Goal: Information Seeking & Learning: Learn about a topic

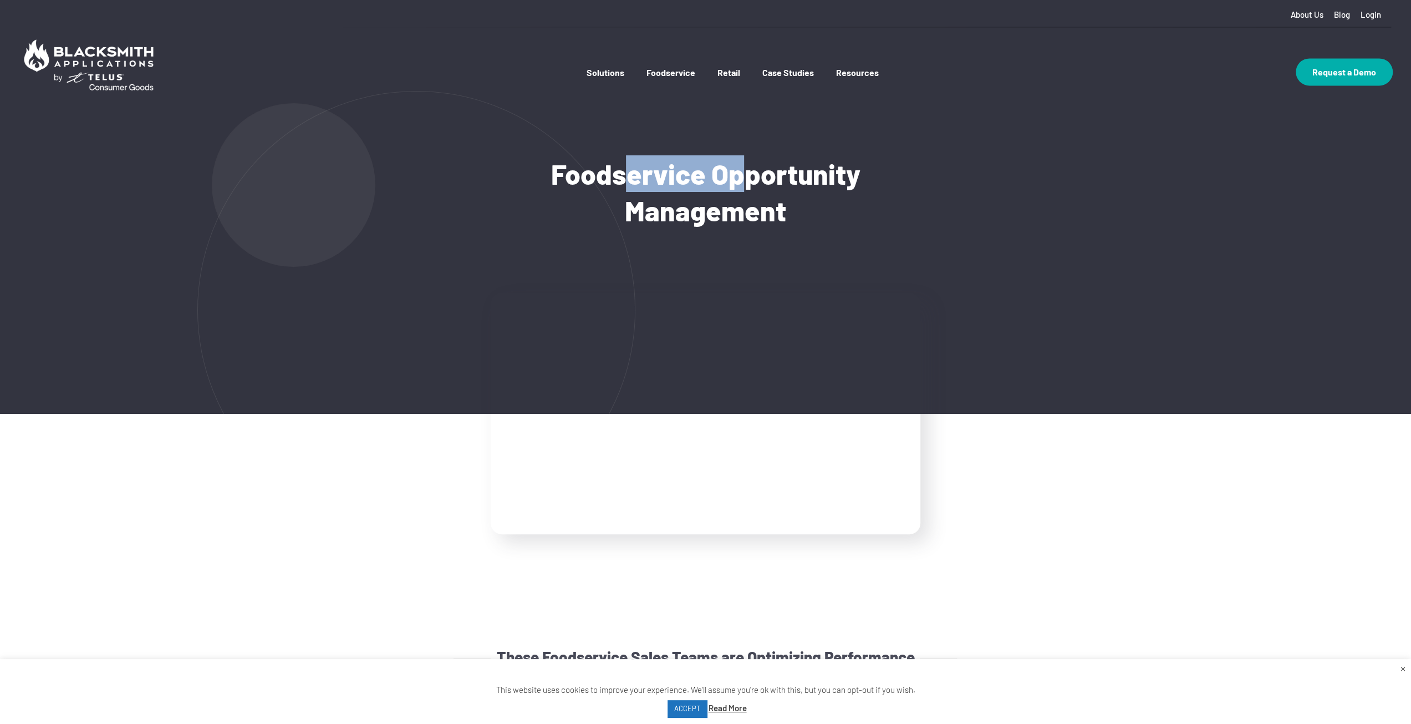
drag, startPoint x: 627, startPoint y: 171, endPoint x: 745, endPoint y: 181, distance: 119.1
click at [745, 179] on h1 "Foodservice Opportunity Management" at bounding box center [705, 191] width 467 height 73
click at [787, 216] on h1 "Foodservice Opportunity Management" at bounding box center [705, 191] width 467 height 73
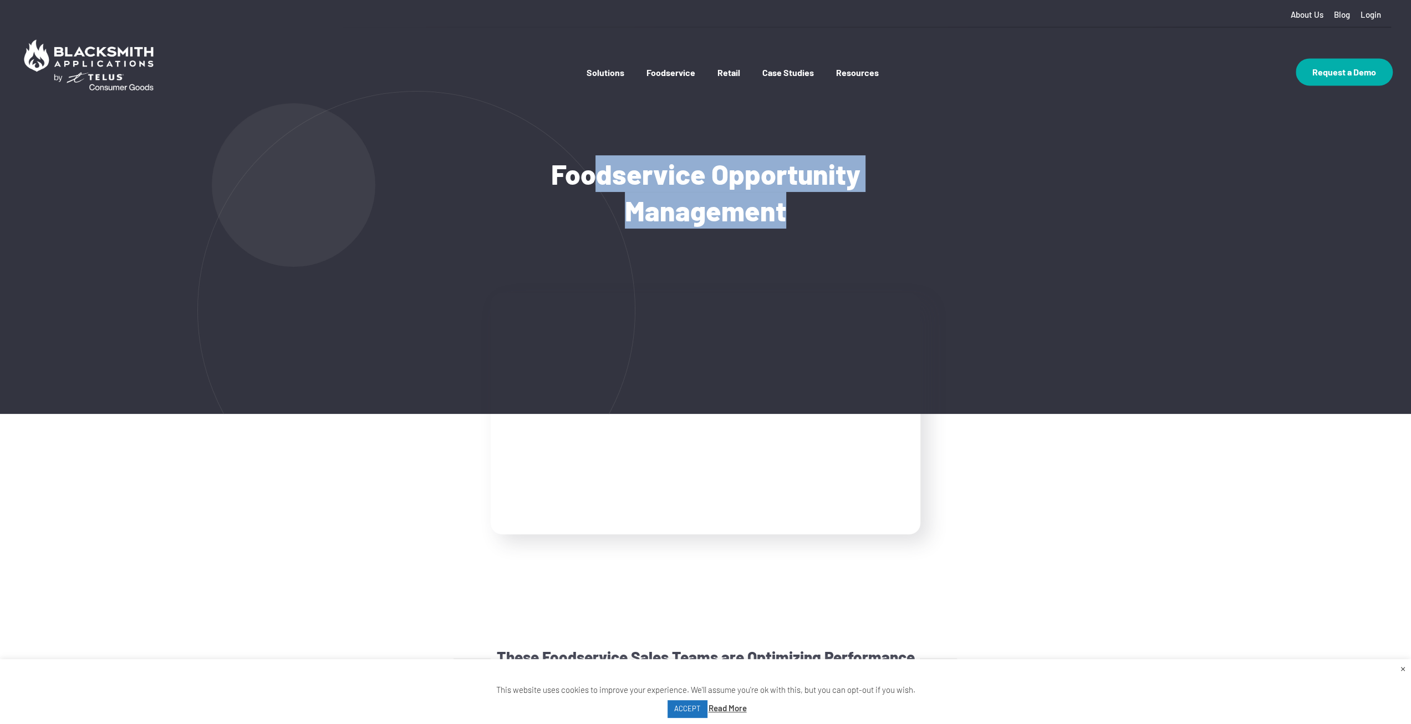
drag, startPoint x: 791, startPoint y: 218, endPoint x: 668, endPoint y: 198, distance: 124.8
click at [594, 167] on h1 "Foodservice Opportunity Management" at bounding box center [705, 191] width 467 height 73
click at [700, 209] on h1 "Foodservice Opportunity Management" at bounding box center [705, 191] width 467 height 73
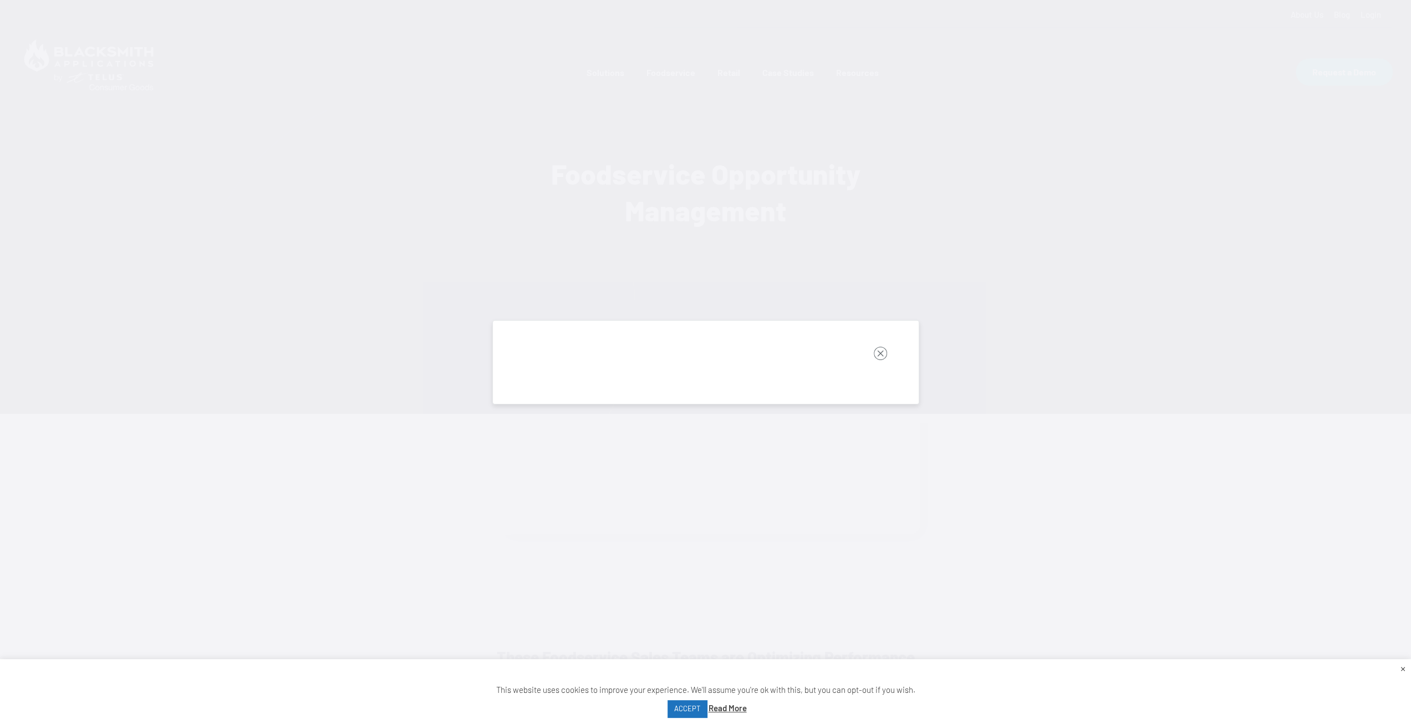
click at [883, 350] on rect "button" at bounding box center [880, 353] width 13 height 13
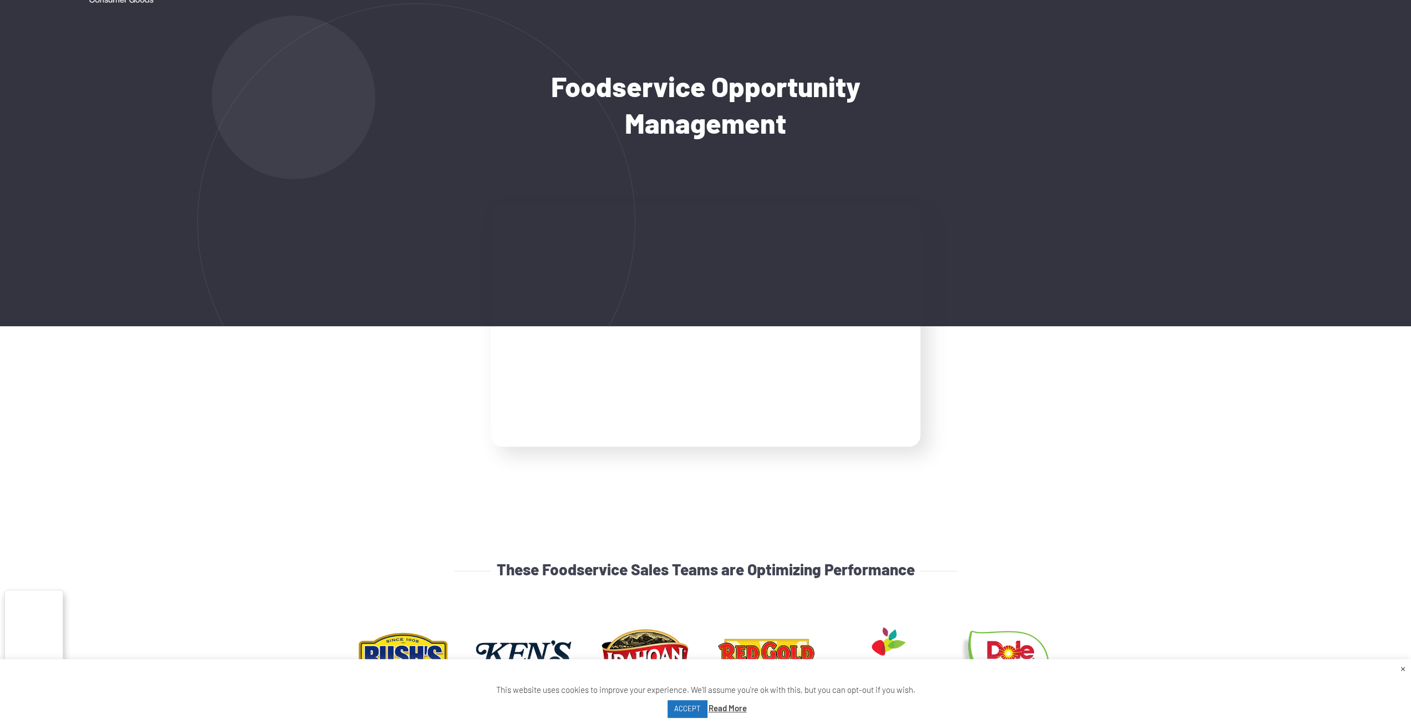
scroll to position [166, 0]
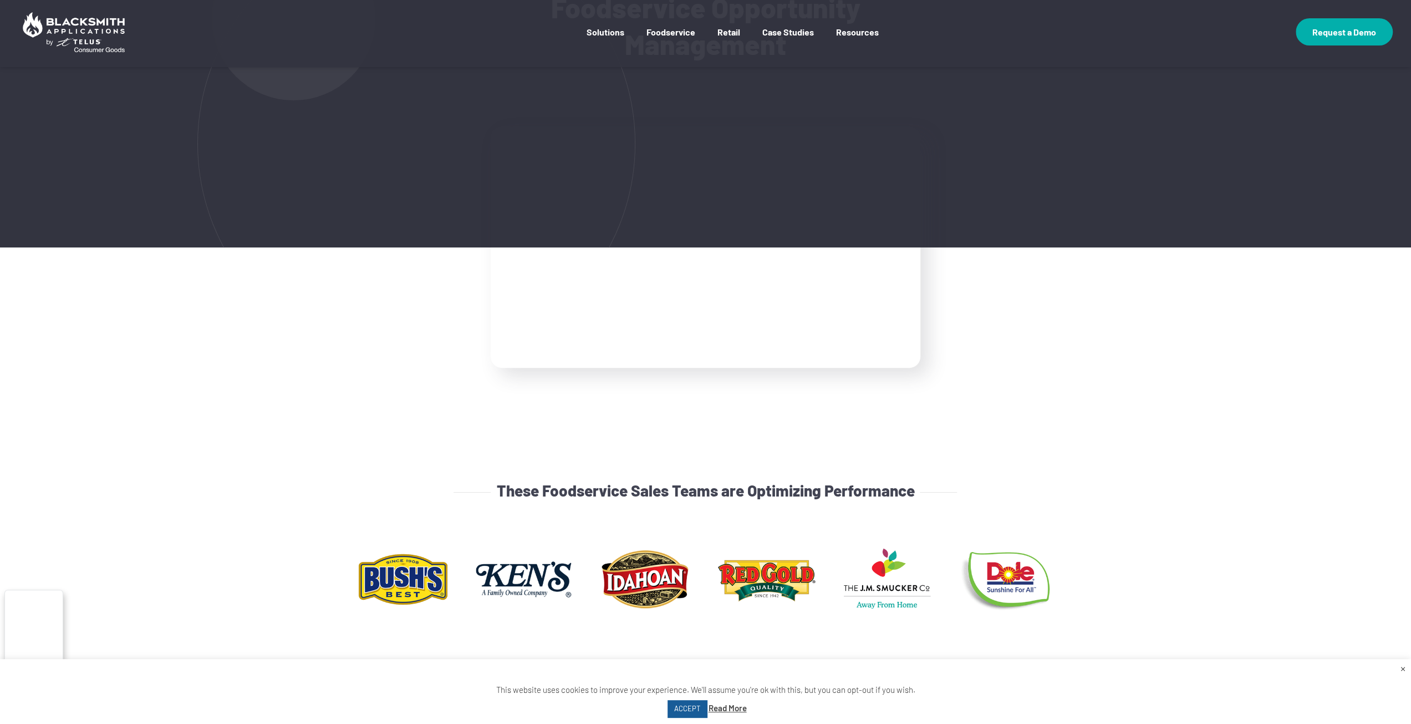
click at [690, 710] on link "ACCEPT" at bounding box center [687, 708] width 39 height 17
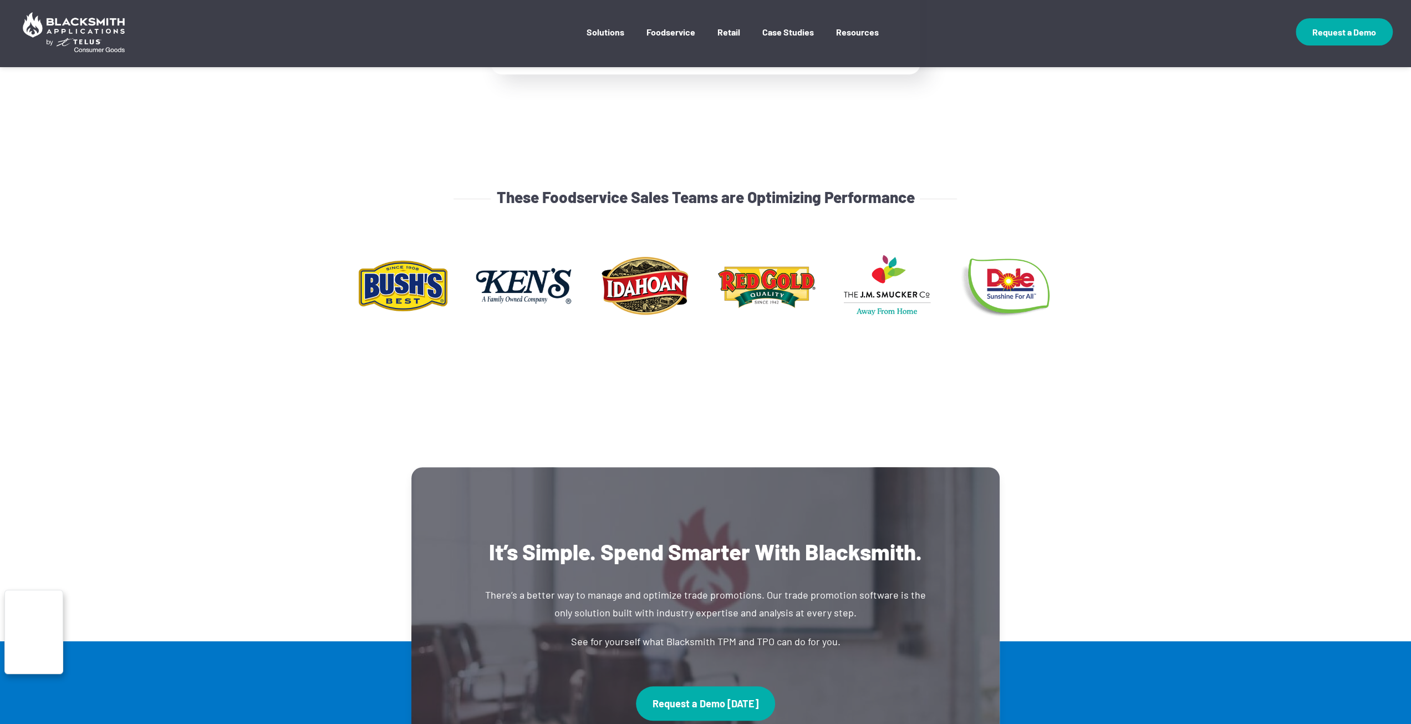
scroll to position [610, 0]
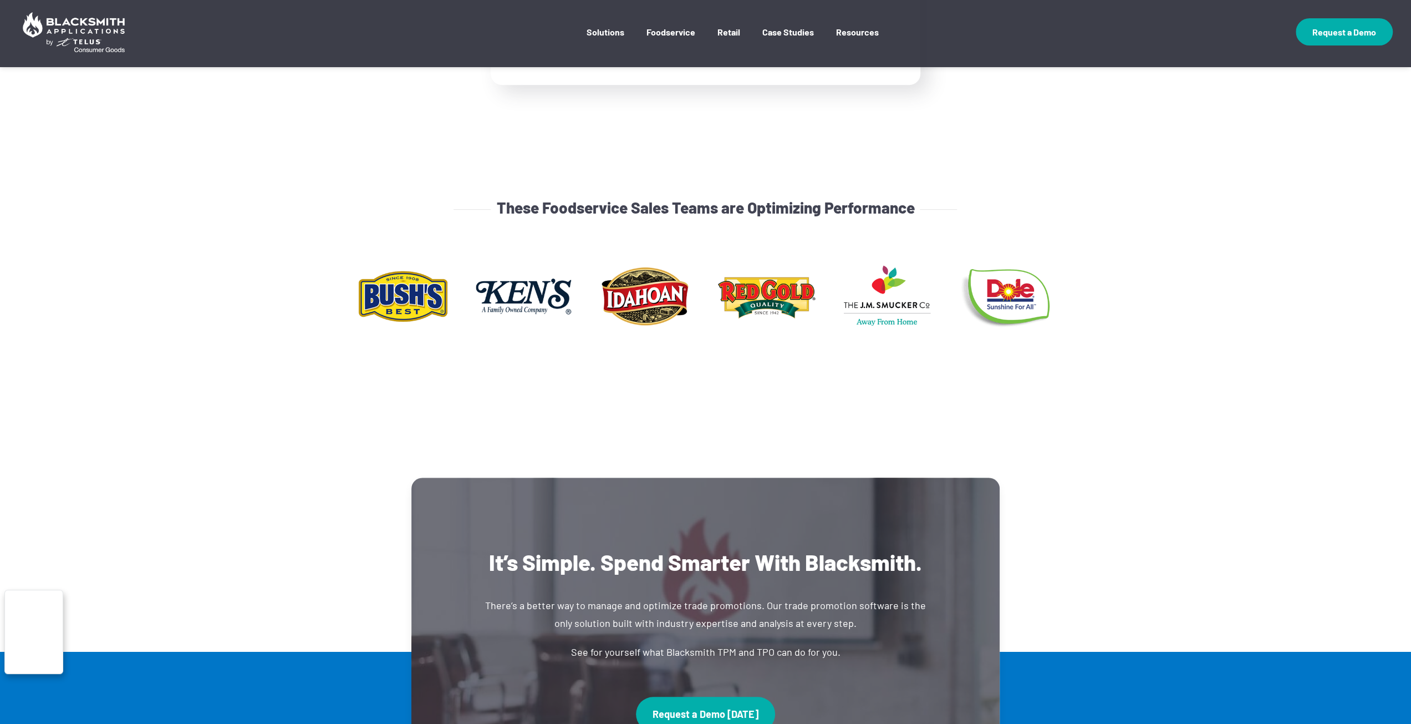
click at [545, 409] on section "These Foodservice Sales Teams are Optimizing Performance" at bounding box center [705, 281] width 1411 height 393
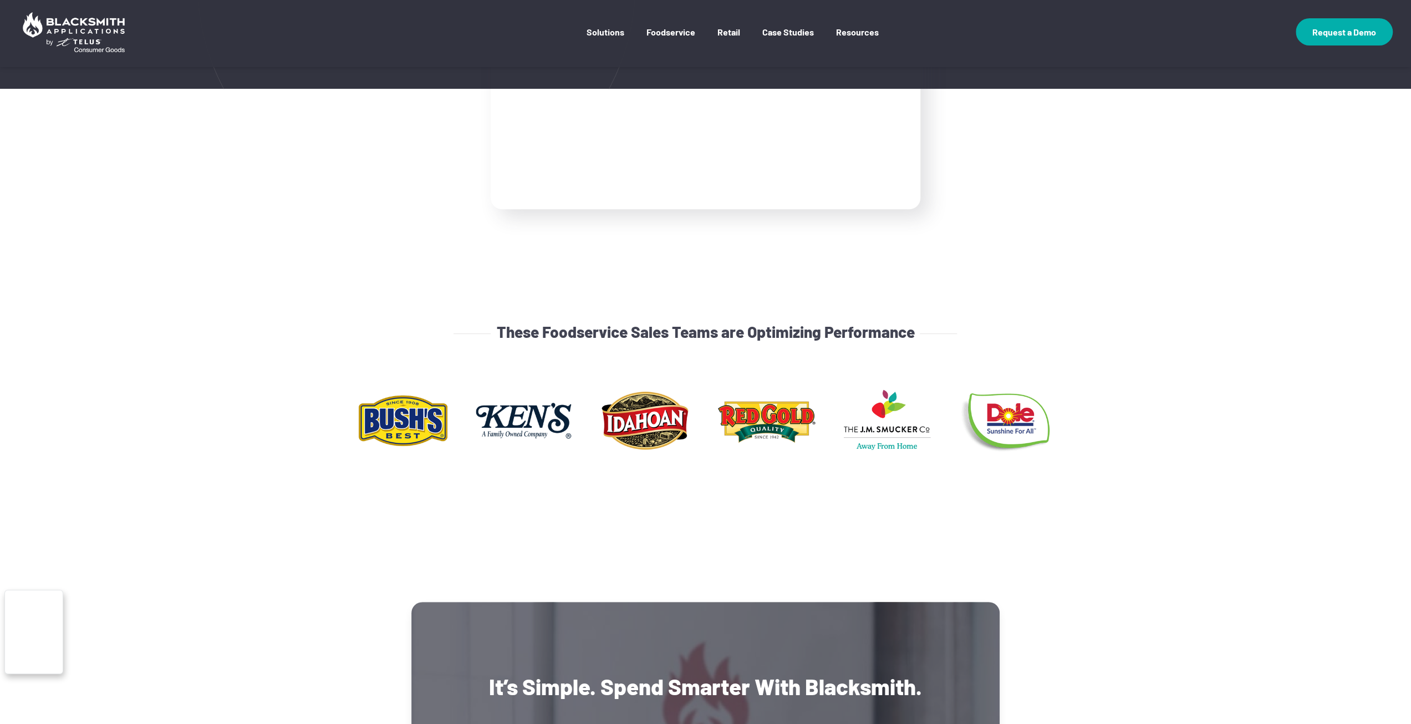
scroll to position [388, 0]
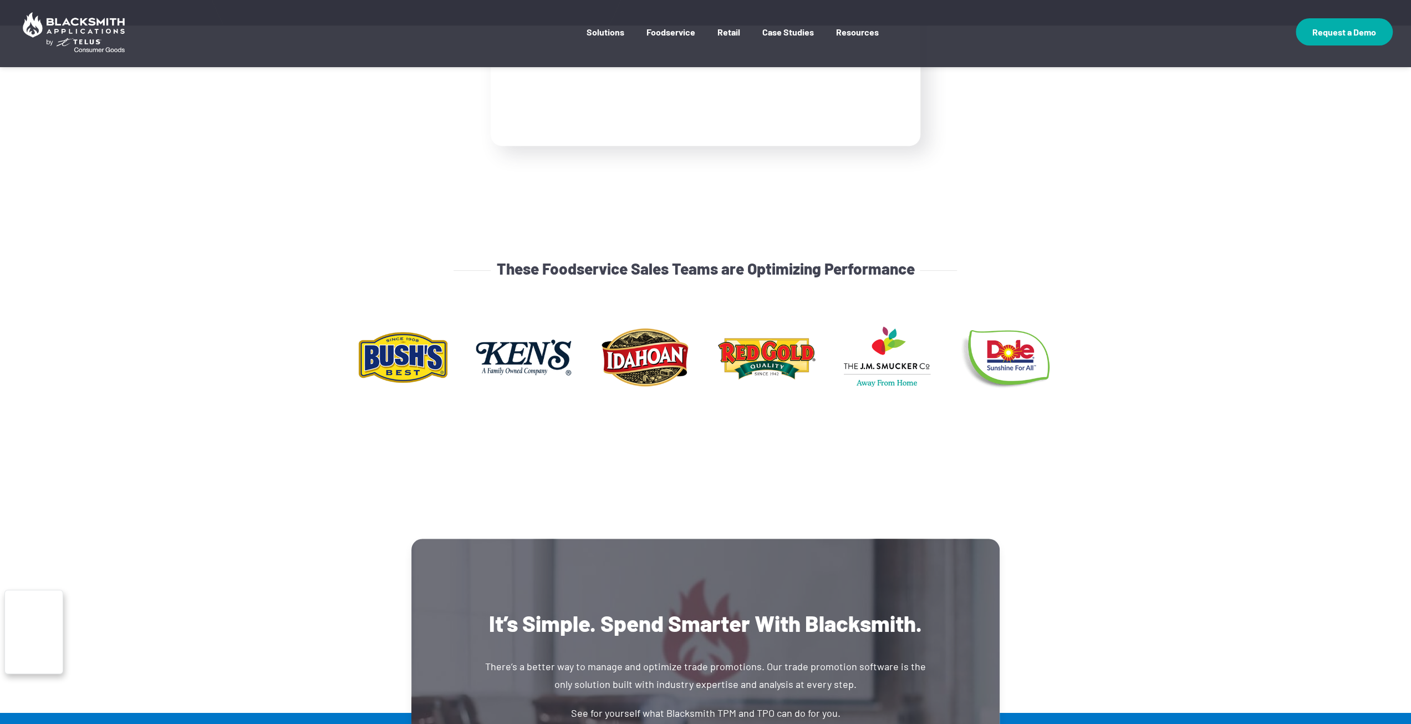
click at [665, 367] on img at bounding box center [645, 357] width 104 height 70
click at [996, 359] on img at bounding box center [1008, 357] width 104 height 70
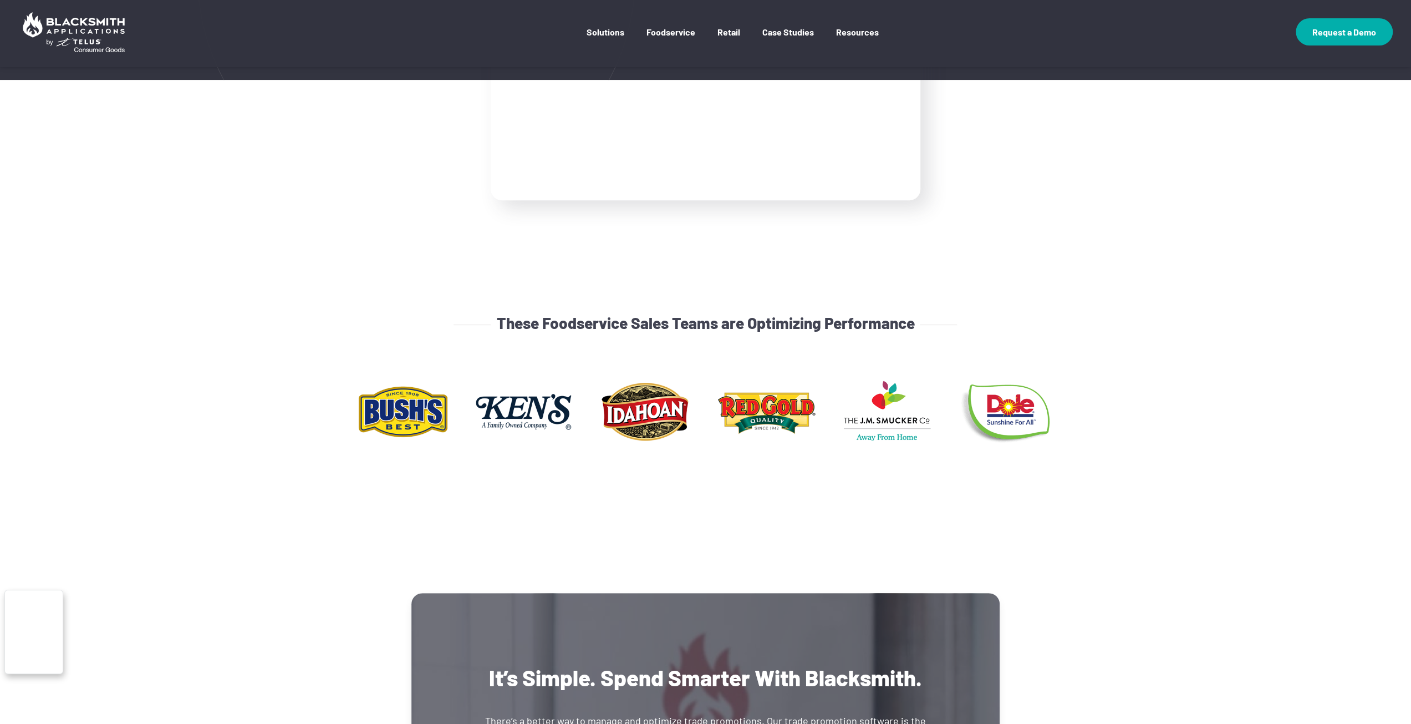
scroll to position [333, 0]
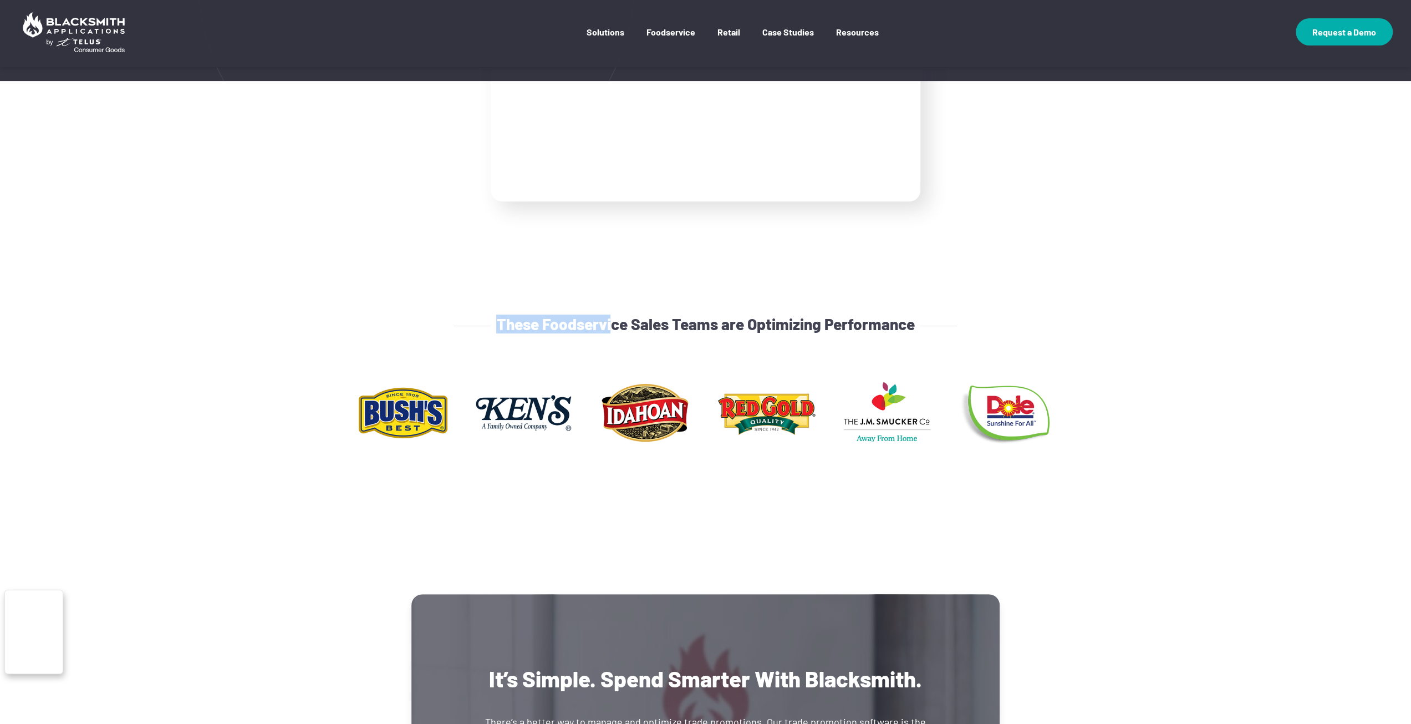
drag, startPoint x: 715, startPoint y: 313, endPoint x: 826, endPoint y: 330, distance: 112.1
click at [801, 309] on section "These Foodservice Sales Teams are Optimizing Performance" at bounding box center [705, 397] width 1411 height 393
click at [826, 330] on h4 "These Foodservice Sales Teams are Optimizing Performance" at bounding box center [705, 323] width 418 height 19
drag, startPoint x: 506, startPoint y: 319, endPoint x: 932, endPoint y: 315, distance: 425.9
click at [923, 315] on div "These Foodservice Sales Teams are Optimizing Performance" at bounding box center [706, 331] width 440 height 35
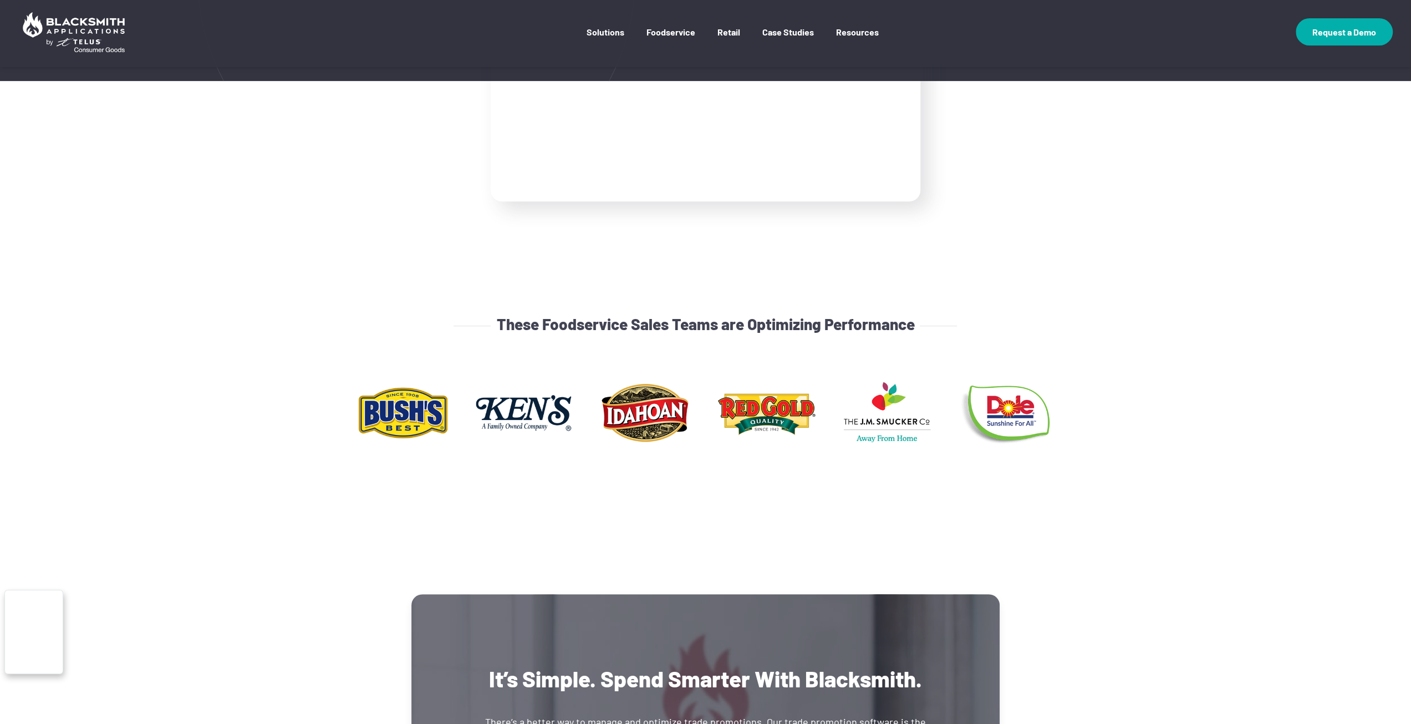
click at [940, 317] on header "These Foodservice Sales Teams are Optimizing Performance" at bounding box center [705, 331] width 473 height 35
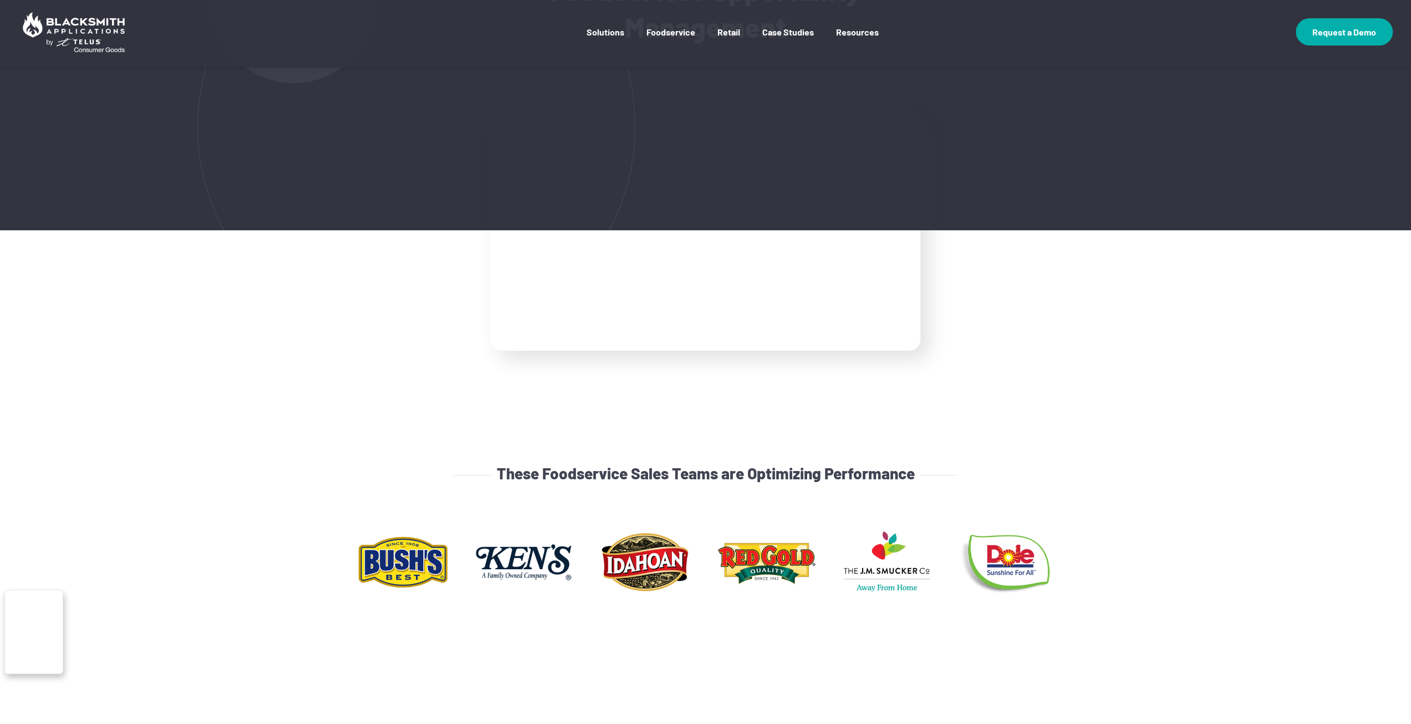
scroll to position [0, 0]
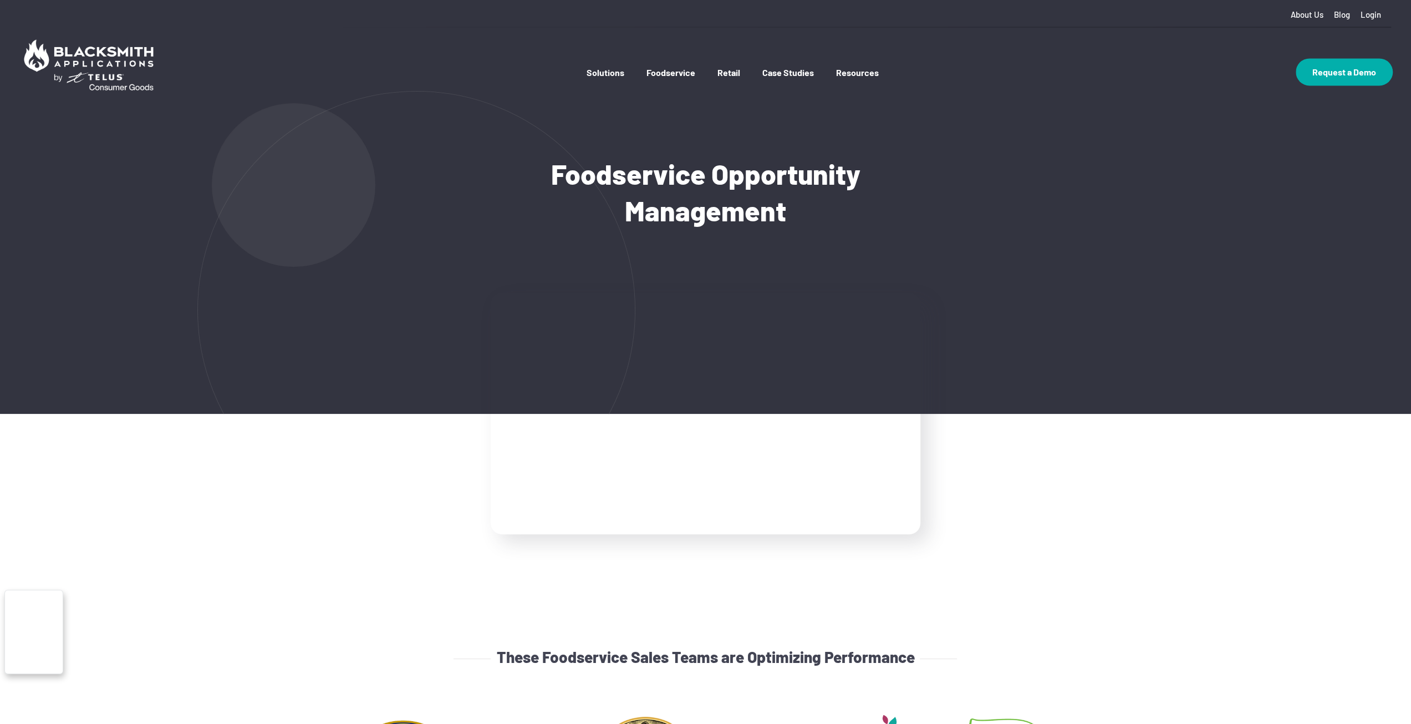
drag, startPoint x: 943, startPoint y: 335, endPoint x: 867, endPoint y: 391, distance: 94.8
click at [865, 389] on div at bounding box center [705, 413] width 429 height 241
click at [786, 73] on link "Case Studies" at bounding box center [788, 83] width 52 height 33
